Goal: Task Accomplishment & Management: Use online tool/utility

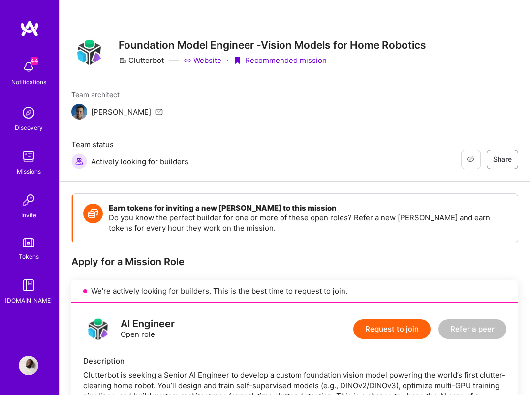
click at [34, 71] on img at bounding box center [29, 67] width 20 height 20
click at [32, 29] on img at bounding box center [30, 29] width 20 height 18
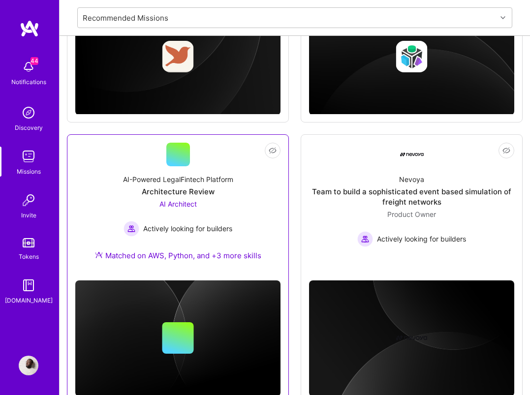
scroll to position [905, 0]
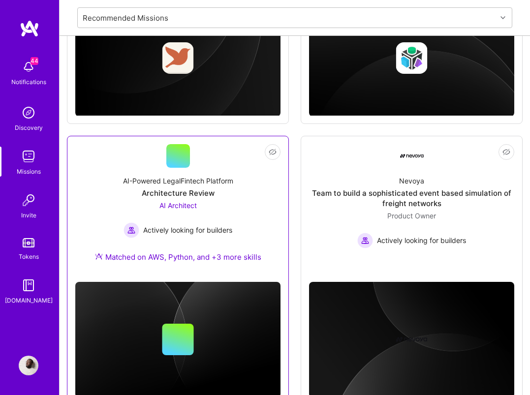
click at [214, 175] on div "AI-Powered LegalFintech Platform Architecture Review AI Architect Actively look…" at bounding box center [177, 221] width 205 height 106
